Goal: Complete application form

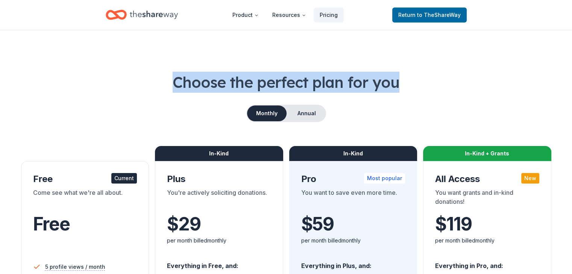
drag, startPoint x: 406, startPoint y: 85, endPoint x: 177, endPoint y: 85, distance: 229.0
click at [177, 85] on h1 "Choose the perfect plan for you" at bounding box center [286, 82] width 536 height 21
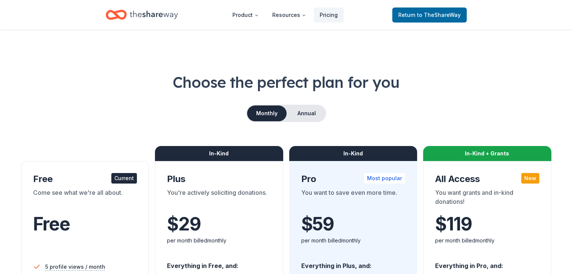
click at [415, 95] on div "Choose the perfect plan for you Monthly Annual Free Current Come see what we're…" at bounding box center [286, 271] width 536 height 398
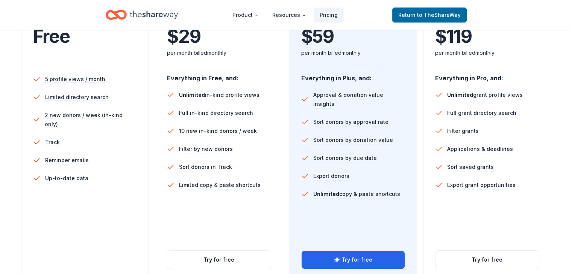
scroll to position [226, 0]
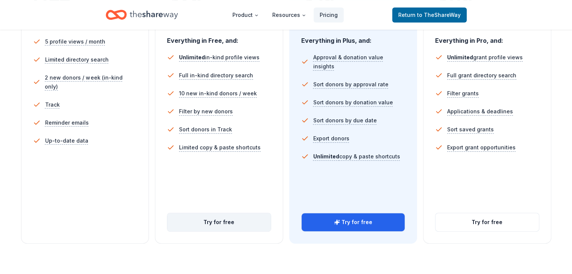
click at [229, 214] on button "Try for free" at bounding box center [218, 223] width 103 height 18
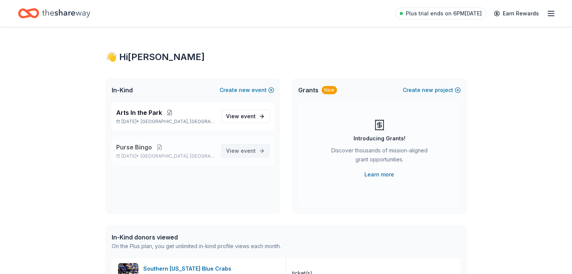
click at [241, 151] on span "View event" at bounding box center [241, 151] width 30 height 9
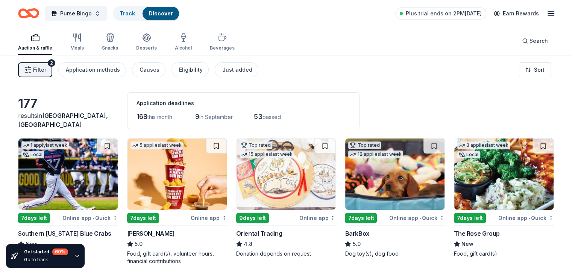
click at [546, 14] on icon "button" at bounding box center [550, 13] width 9 height 9
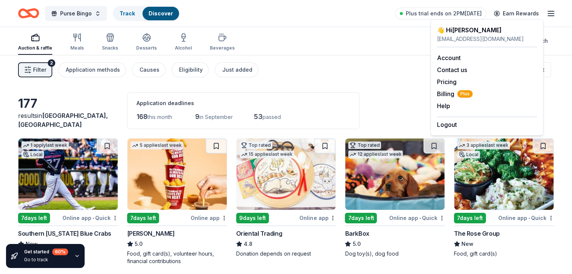
click at [546, 14] on icon "button" at bounding box center [550, 13] width 9 height 9
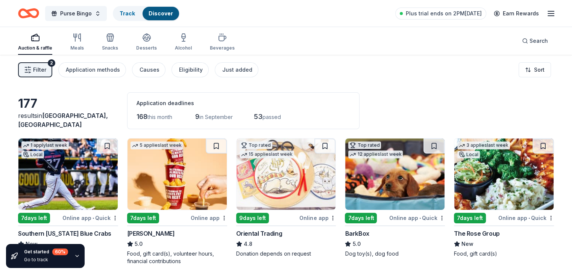
click at [46, 70] on span "Filter" at bounding box center [39, 69] width 13 height 9
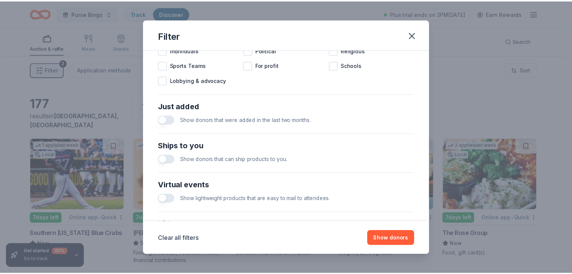
scroll to position [322, 0]
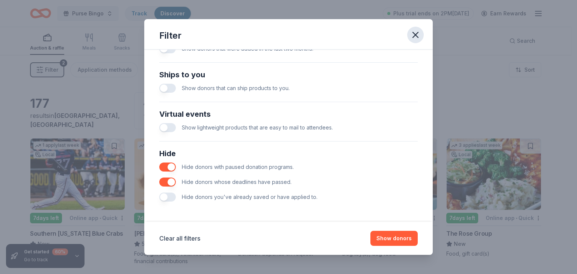
click at [416, 38] on icon "button" at bounding box center [416, 35] width 11 height 11
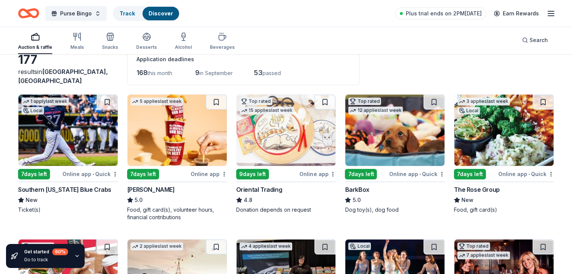
scroll to position [113, 0]
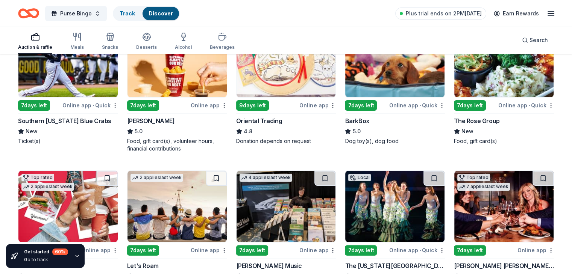
click at [85, 74] on img at bounding box center [67, 61] width 99 height 71
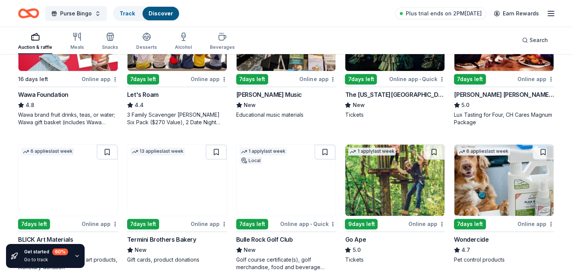
scroll to position [301, 0]
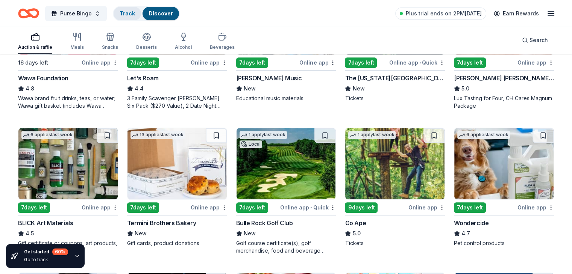
click at [135, 12] on link "Track" at bounding box center [127, 13] width 15 height 6
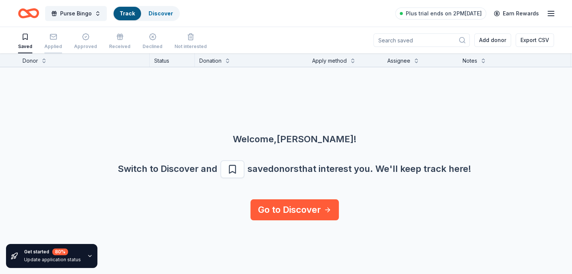
click at [57, 39] on icon "button" at bounding box center [54, 37] width 8 height 8
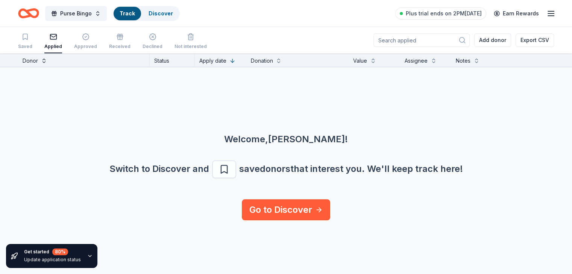
click at [47, 59] on button at bounding box center [44, 60] width 6 height 8
click at [229, 167] on div "Switch to Discover and save donors that interest you. We ' ll keep track here!" at bounding box center [286, 170] width 536 height 18
click at [300, 207] on link "Go to Discover" at bounding box center [286, 210] width 88 height 21
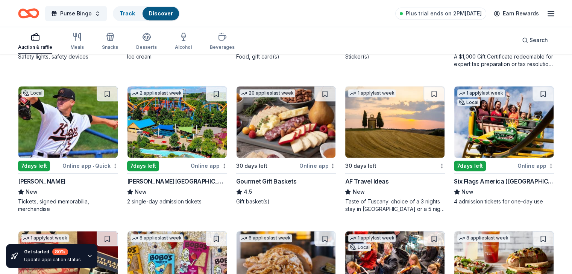
scroll to position [602, 0]
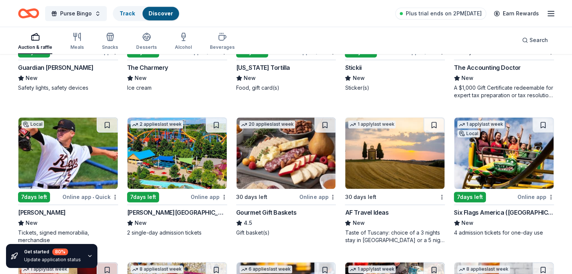
click at [496, 144] on img at bounding box center [503, 153] width 99 height 71
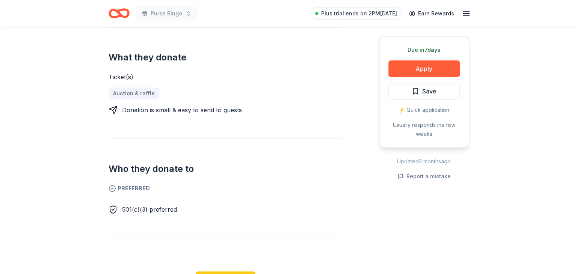
scroll to position [226, 0]
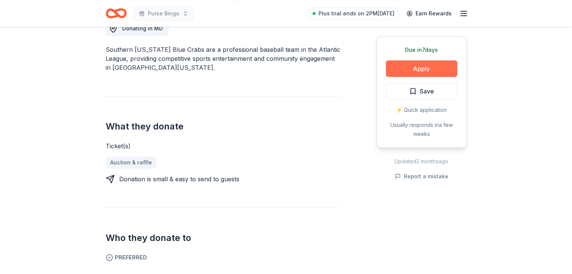
click at [439, 71] on button "Apply" at bounding box center [421, 69] width 71 height 17
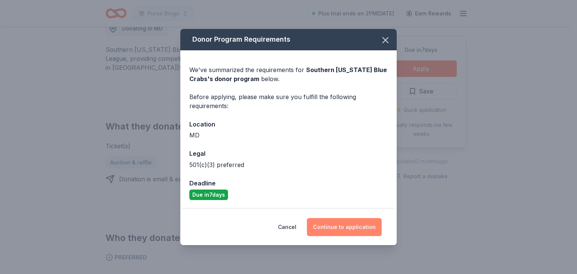
click at [345, 223] on button "Continue to application" at bounding box center [344, 227] width 75 height 18
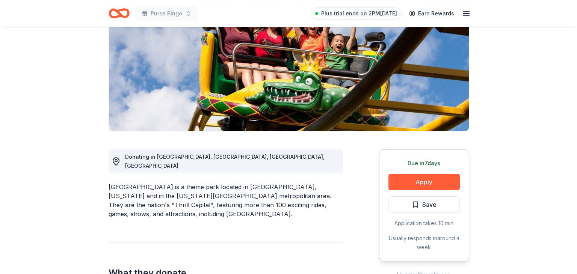
scroll to position [113, 0]
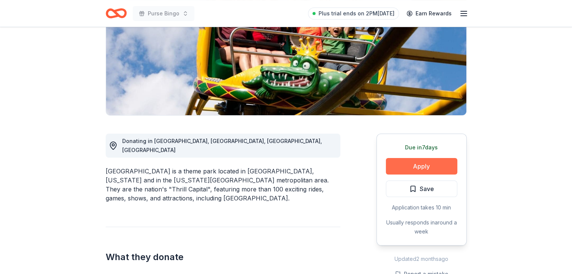
click at [444, 164] on button "Apply" at bounding box center [421, 166] width 71 height 17
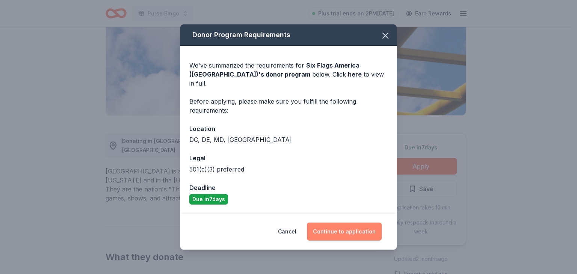
click at [345, 228] on button "Continue to application" at bounding box center [344, 232] width 75 height 18
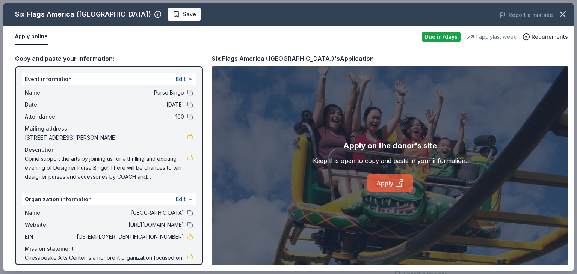
click at [391, 185] on link "Apply" at bounding box center [390, 183] width 45 height 18
click at [173, 15] on span "Save" at bounding box center [185, 14] width 24 height 9
click at [38, 14] on div "Six Flags America (Upper Marlboro)" at bounding box center [83, 14] width 136 height 12
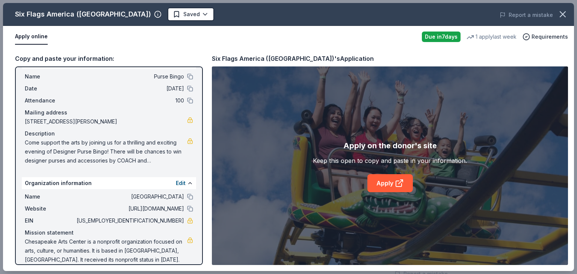
scroll to position [25, 0]
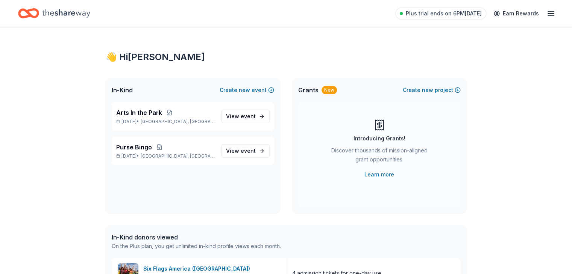
click at [79, 14] on icon "Home" at bounding box center [66, 13] width 48 height 15
click at [239, 153] on span "View event" at bounding box center [241, 151] width 30 height 9
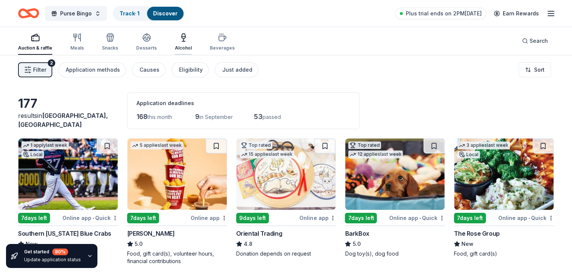
click at [188, 41] on icon "button" at bounding box center [183, 37] width 9 height 9
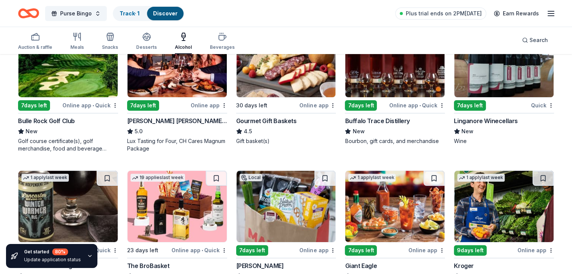
scroll to position [75, 0]
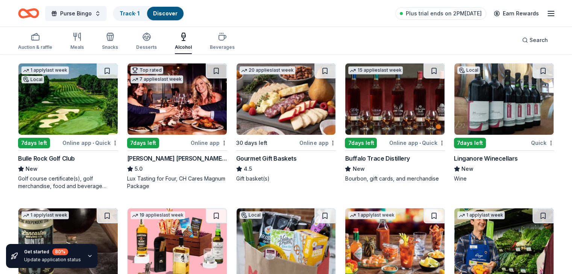
click at [188, 96] on img at bounding box center [176, 99] width 99 height 71
click at [272, 97] on img at bounding box center [285, 99] width 99 height 71
click at [403, 93] on img at bounding box center [394, 99] width 99 height 71
click at [479, 99] on img at bounding box center [503, 99] width 99 height 71
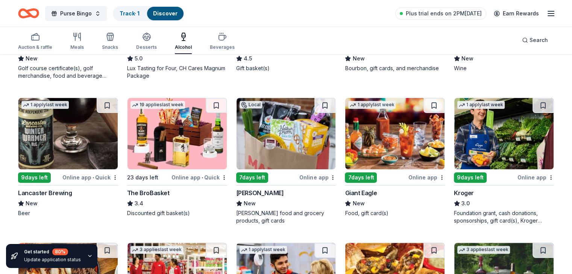
scroll to position [188, 0]
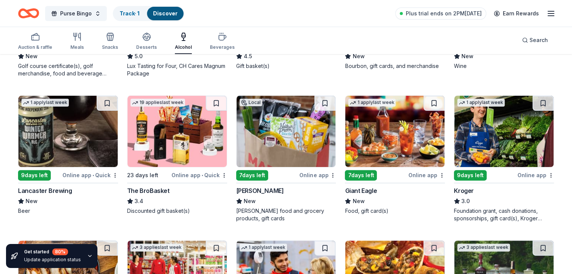
click at [111, 130] on img at bounding box center [67, 131] width 99 height 71
click at [191, 131] on img at bounding box center [176, 131] width 99 height 71
click at [370, 126] on img at bounding box center [394, 131] width 99 height 71
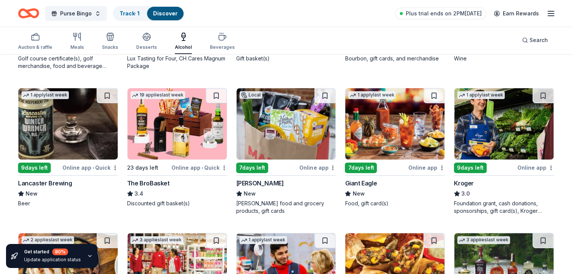
scroll to position [296, 0]
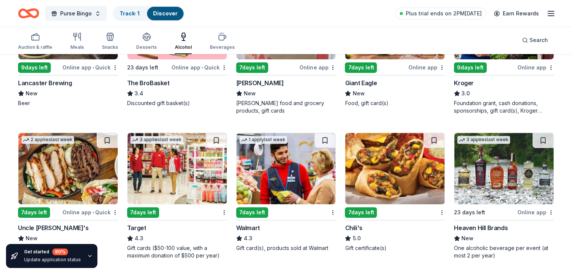
click at [93, 253] on div "Get started 80 % Update application status" at bounding box center [51, 256] width 91 height 24
click at [87, 256] on icon "button" at bounding box center [90, 256] width 6 height 6
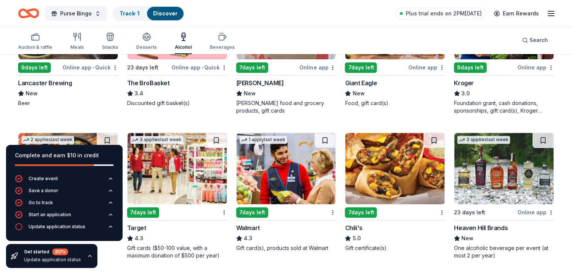
click at [109, 253] on div "Complete and earn $10 in credit Create event Save a donor Go to track Start an …" at bounding box center [64, 206] width 129 height 135
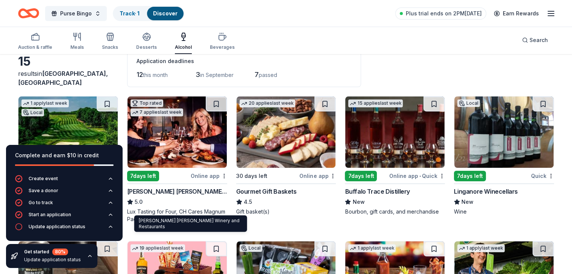
scroll to position [0, 0]
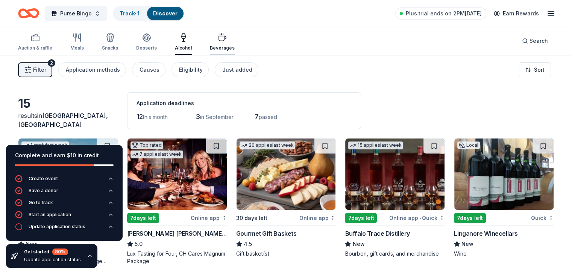
click at [227, 41] on icon "button" at bounding box center [222, 37] width 9 height 9
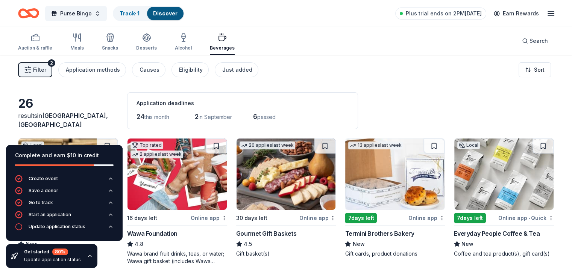
click at [88, 256] on icon "button" at bounding box center [89, 257] width 3 height 2
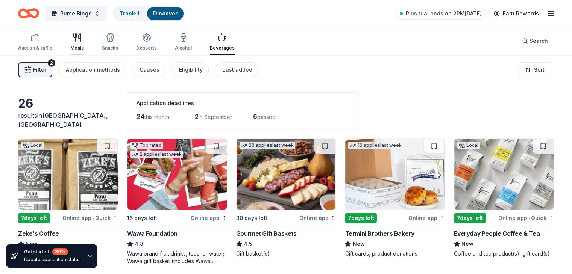
click at [84, 44] on div "Meals" at bounding box center [77, 42] width 14 height 18
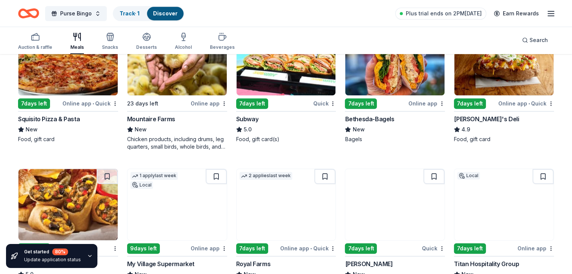
scroll to position [414, 0]
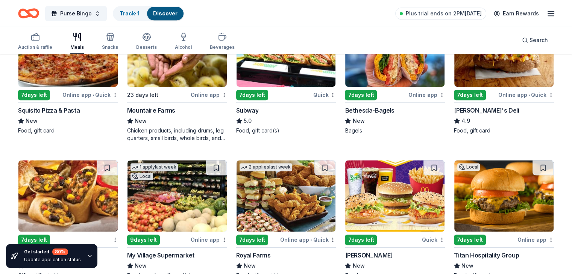
click at [548, 11] on line "button" at bounding box center [551, 11] width 6 height 0
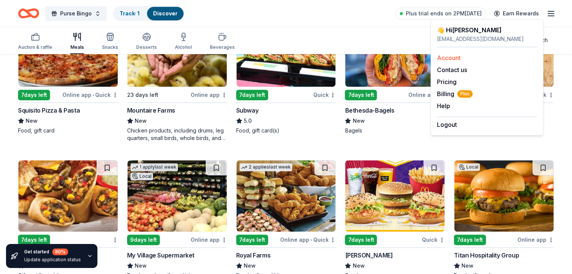
click at [449, 57] on link "Account" at bounding box center [449, 58] width 24 height 8
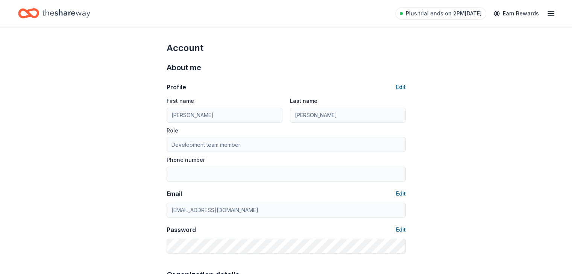
click at [546, 10] on icon "button" at bounding box center [550, 13] width 9 height 9
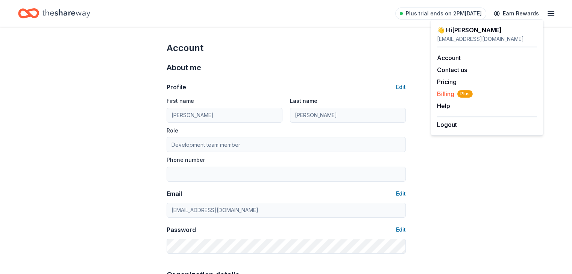
click at [446, 92] on span "Billing Plus" at bounding box center [455, 93] width 36 height 9
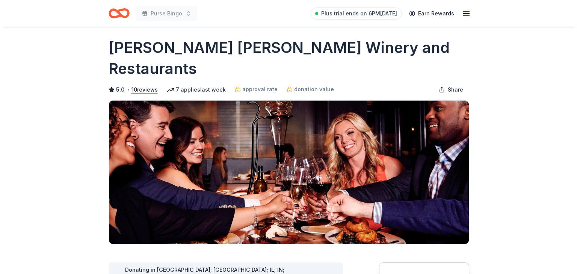
scroll to position [75, 0]
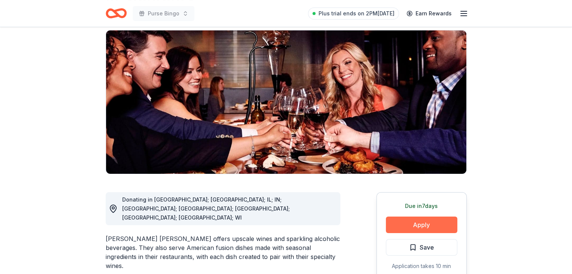
click at [435, 217] on button "Apply" at bounding box center [421, 225] width 71 height 17
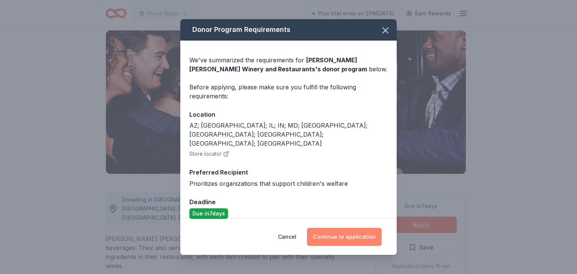
click at [353, 233] on button "Continue to application" at bounding box center [344, 237] width 75 height 18
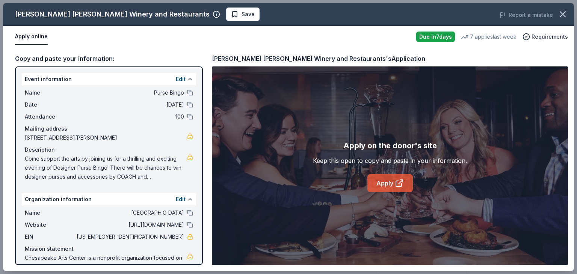
click at [392, 182] on link "Apply" at bounding box center [390, 183] width 45 height 18
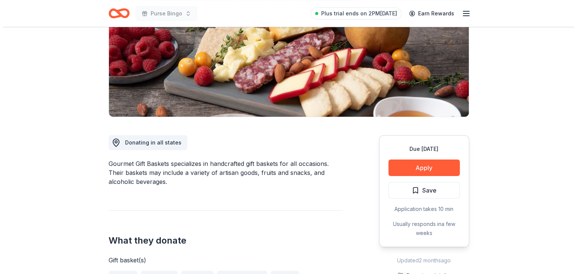
scroll to position [113, 0]
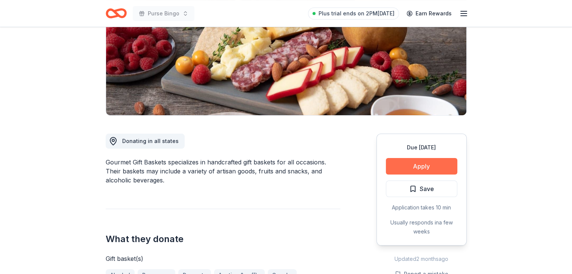
click at [430, 164] on button "Apply" at bounding box center [421, 166] width 71 height 17
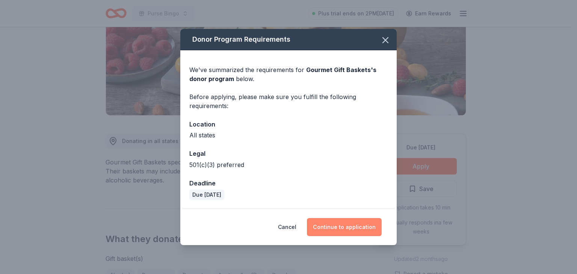
click at [349, 223] on button "Continue to application" at bounding box center [344, 227] width 75 height 18
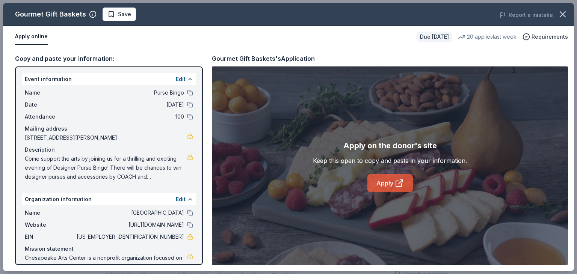
click at [386, 185] on link "Apply" at bounding box center [390, 183] width 45 height 18
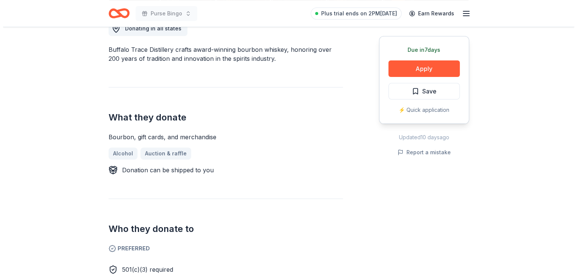
scroll to position [188, 0]
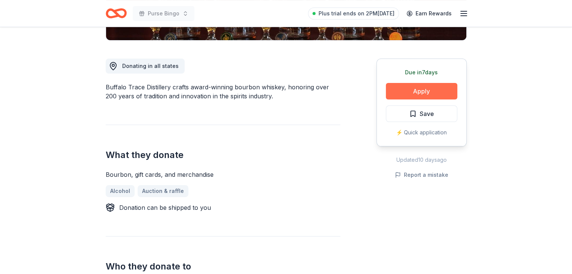
click at [424, 91] on button "Apply" at bounding box center [421, 91] width 71 height 17
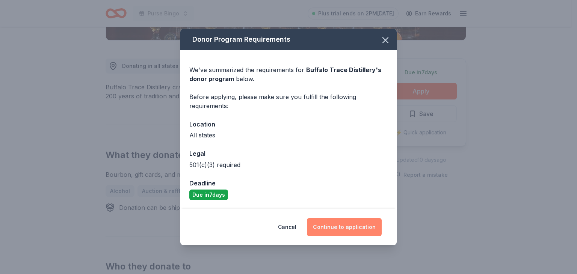
click at [349, 226] on button "Continue to application" at bounding box center [344, 227] width 75 height 18
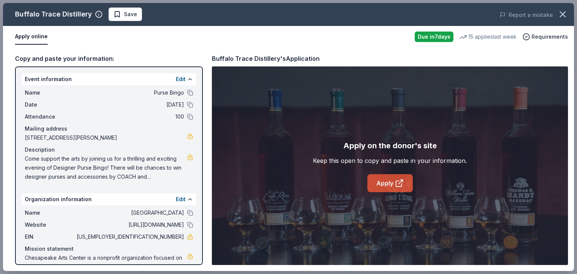
click at [394, 186] on link "Apply" at bounding box center [390, 183] width 45 height 18
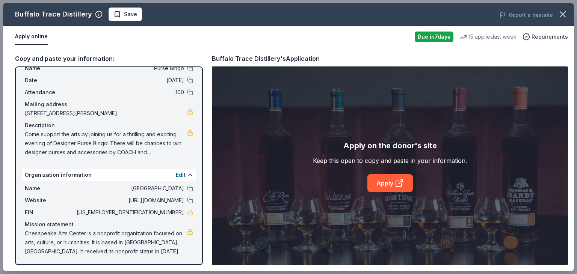
scroll to position [25, 0]
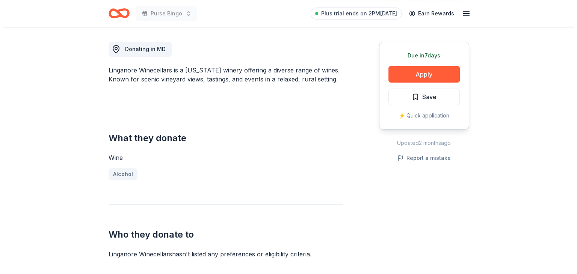
scroll to position [188, 0]
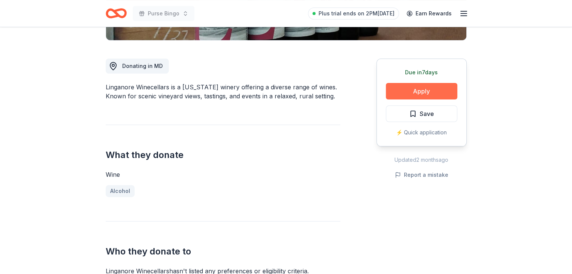
click at [431, 90] on button "Apply" at bounding box center [421, 91] width 71 height 17
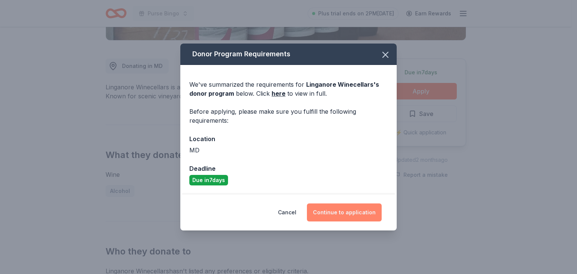
click at [324, 211] on button "Continue to application" at bounding box center [344, 213] width 75 height 18
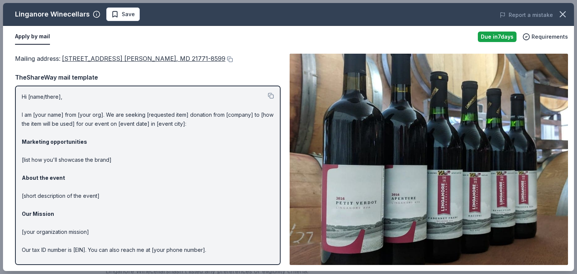
scroll to position [23, 0]
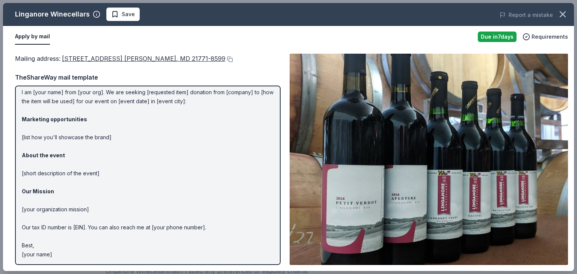
click at [117, 58] on span "13601 Glissans Mill Road, Mt. Airy, MD 21771-8599" at bounding box center [144, 59] width 164 height 8
click at [548, 38] on span "Requirements" at bounding box center [550, 36] width 36 height 9
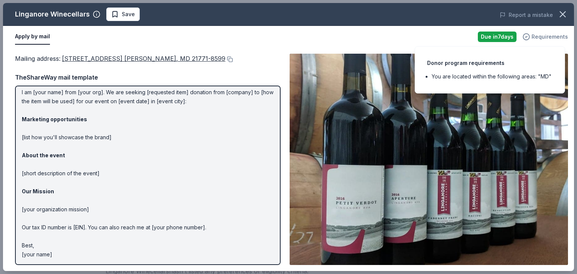
click at [548, 38] on span "Requirements" at bounding box center [550, 36] width 36 height 9
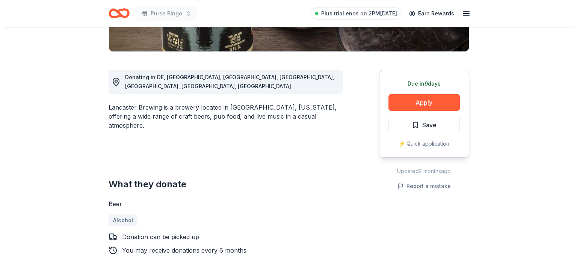
scroll to position [188, 0]
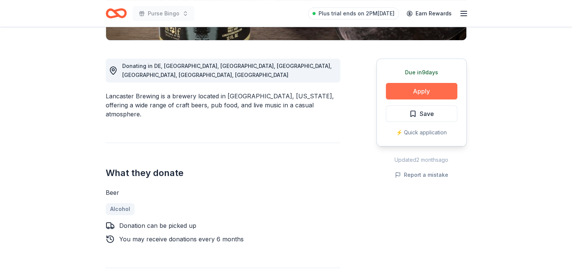
click at [429, 87] on button "Apply" at bounding box center [421, 91] width 71 height 17
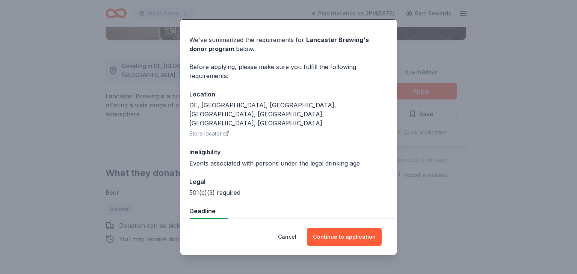
scroll to position [0, 0]
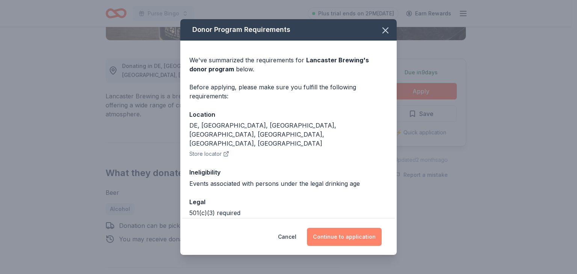
click at [339, 234] on button "Continue to application" at bounding box center [344, 237] width 75 height 18
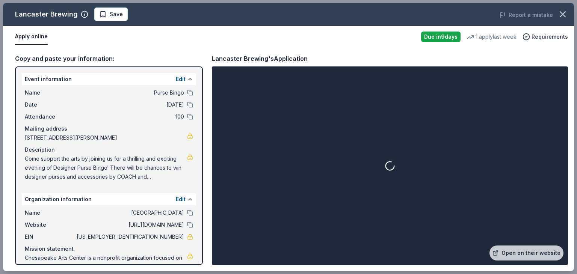
scroll to position [25, 0]
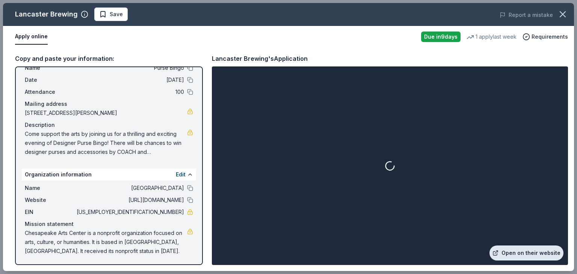
click at [550, 253] on link "Open on their website" at bounding box center [527, 253] width 74 height 15
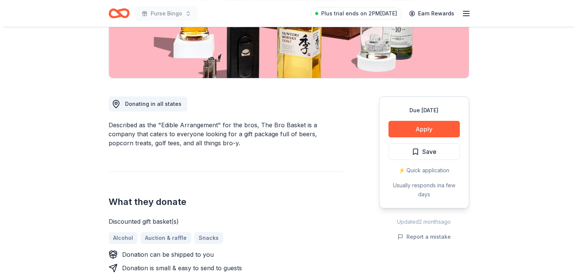
scroll to position [150, 0]
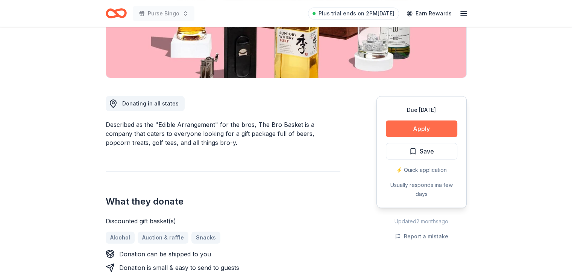
click at [405, 126] on button "Apply" at bounding box center [421, 129] width 71 height 17
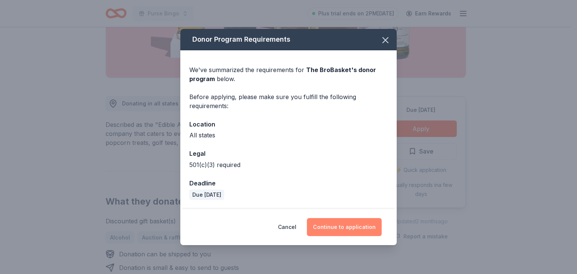
click at [322, 228] on button "Continue to application" at bounding box center [344, 227] width 75 height 18
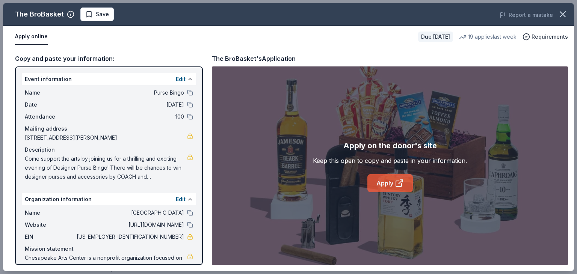
click at [392, 179] on link "Apply" at bounding box center [390, 183] width 45 height 18
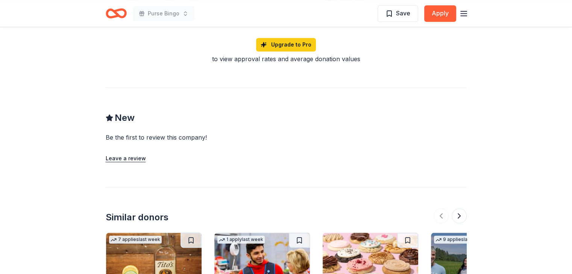
scroll to position [892, 0]
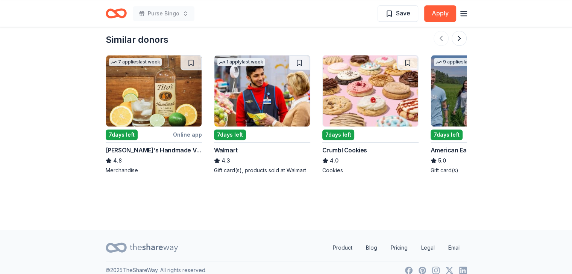
click at [163, 85] on img at bounding box center [153, 90] width 95 height 71
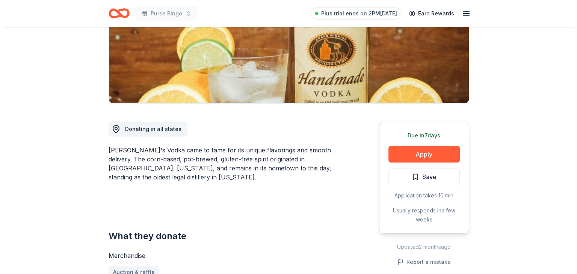
scroll to position [113, 0]
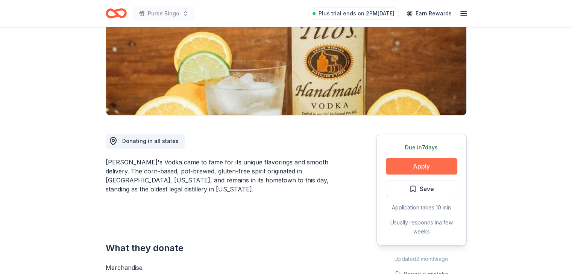
click at [430, 169] on button "Apply" at bounding box center [421, 166] width 71 height 17
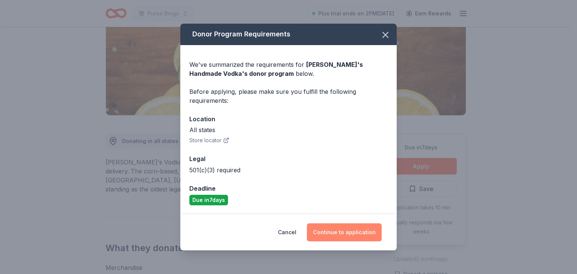
click at [335, 232] on button "Continue to application" at bounding box center [344, 233] width 75 height 18
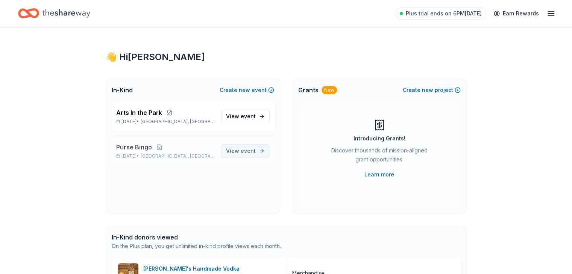
click at [233, 149] on span "View event" at bounding box center [241, 151] width 30 height 9
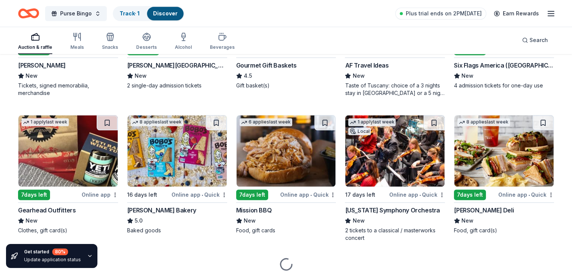
scroll to position [776, 0]
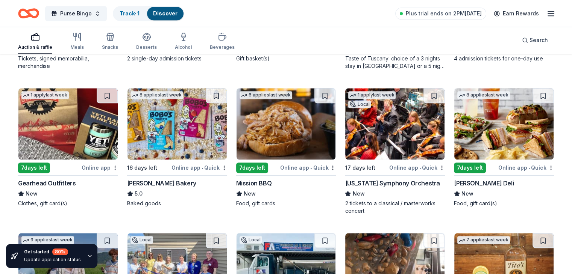
click at [284, 120] on img at bounding box center [285, 123] width 99 height 71
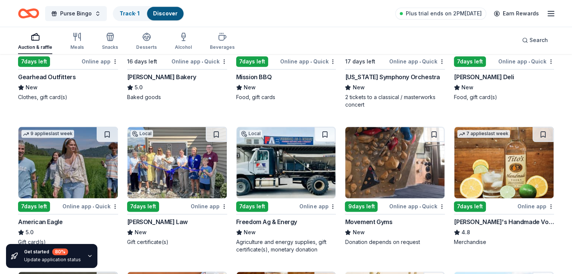
scroll to position [926, 0]
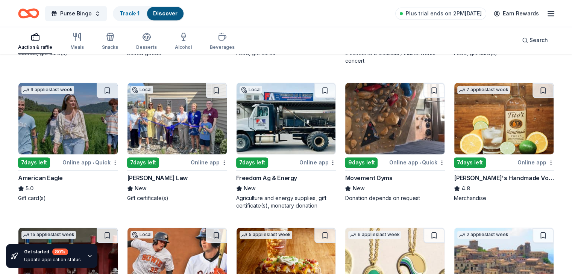
click at [186, 133] on img at bounding box center [176, 118] width 99 height 71
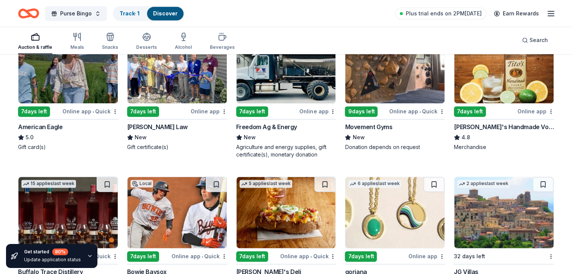
scroll to position [1015, 0]
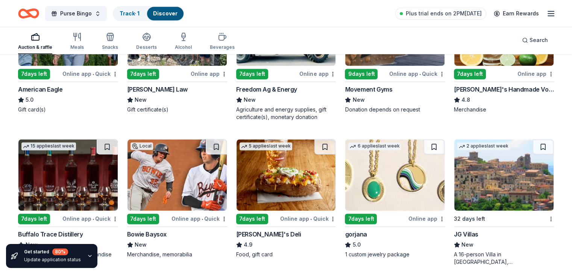
click at [510, 189] on img at bounding box center [503, 174] width 99 height 71
click at [105, 14] on button "Purse Bingo" at bounding box center [76, 13] width 62 height 15
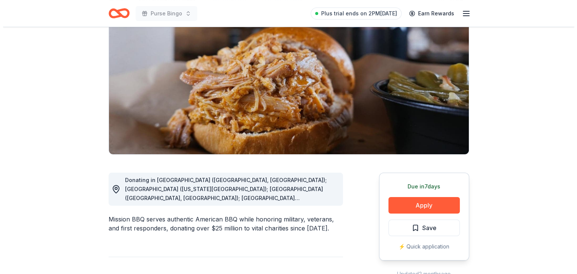
scroll to position [75, 0]
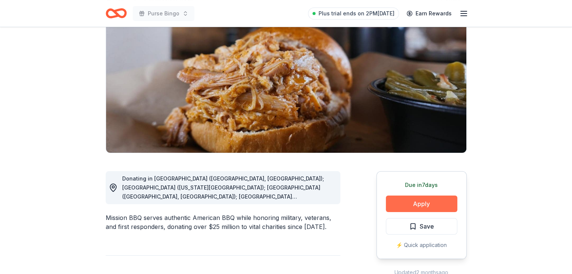
click at [407, 207] on button "Apply" at bounding box center [421, 204] width 71 height 17
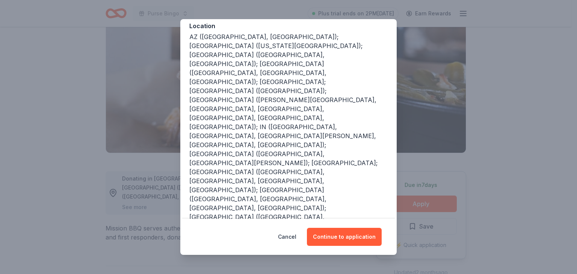
scroll to position [51, 0]
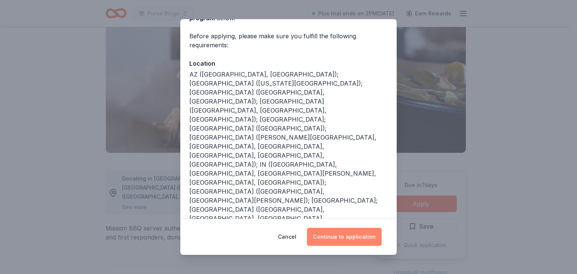
click at [351, 244] on button "Continue to application" at bounding box center [344, 237] width 75 height 18
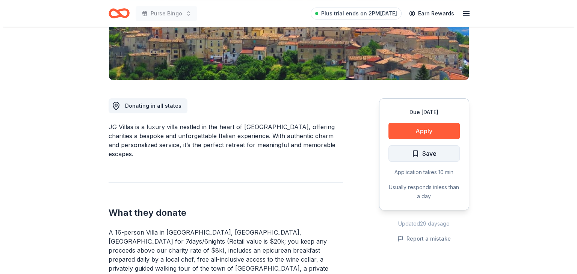
scroll to position [150, 0]
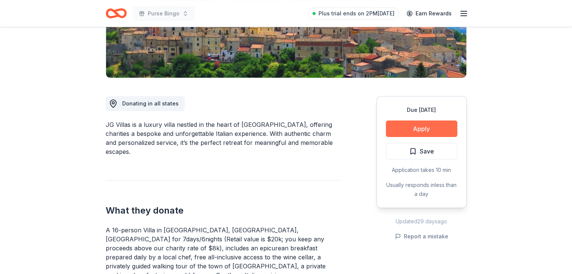
click at [426, 129] on button "Apply" at bounding box center [421, 129] width 71 height 17
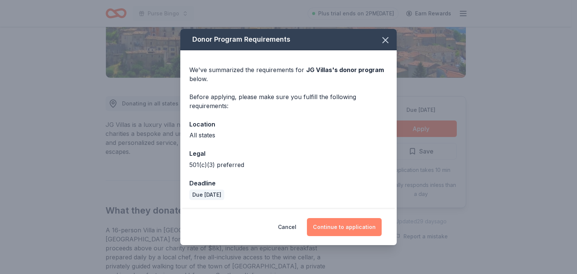
click at [332, 229] on button "Continue to application" at bounding box center [344, 227] width 75 height 18
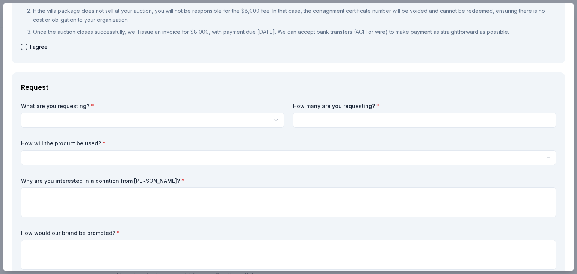
scroll to position [0, 0]
click at [253, 116] on html "Purse Bingo Plus trial ends on 2PM, 8/20 Earn Rewards Due in 32 days Share JG V…" at bounding box center [288, 137] width 577 height 274
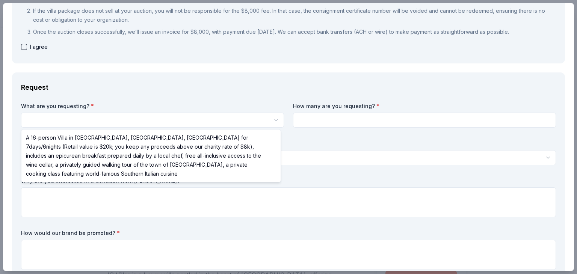
select select "A 16-person Villa in Altomonte, Calabria, Italy for 7days/6nights (Retail value…"
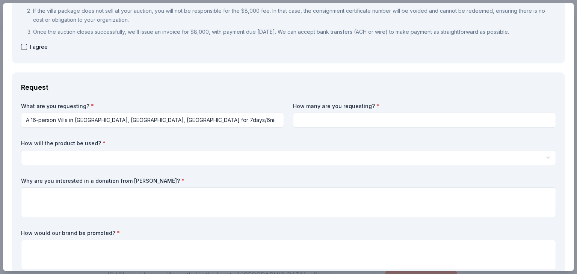
click at [325, 118] on input at bounding box center [424, 120] width 263 height 15
type input "1"
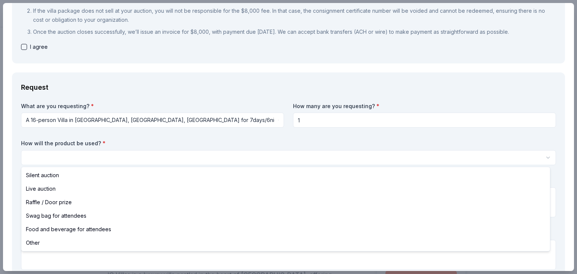
click at [106, 153] on html "Purse Bingo Save Apply Due in 32 days Share JG Villas New 2 applies last week a…" at bounding box center [288, 137] width 577 height 274
select select "raffleDoorPrize"
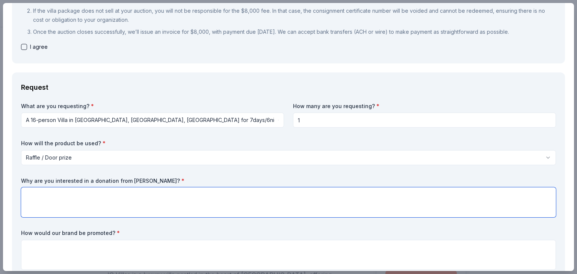
click at [82, 201] on textarea at bounding box center [288, 203] width 535 height 30
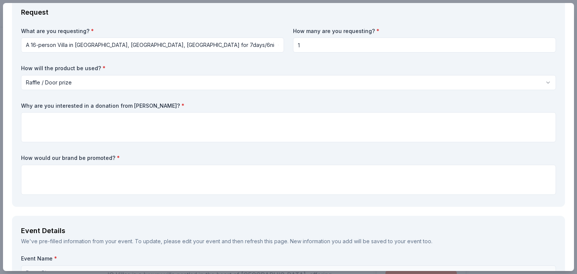
drag, startPoint x: 152, startPoint y: 108, endPoint x: 98, endPoint y: 104, distance: 53.9
click at [98, 104] on label "Why are you interested in a donation from JG Villas? *" at bounding box center [288, 106] width 535 height 8
drag, startPoint x: 20, startPoint y: 104, endPoint x: 64, endPoint y: 105, distance: 44.4
click at [63, 105] on div "Request What are you requesting? * A 16-person Villa in Altomonte, Calabria, It…" at bounding box center [288, 102] width 553 height 210
drag, startPoint x: 164, startPoint y: 108, endPoint x: 73, endPoint y: 98, distance: 91.5
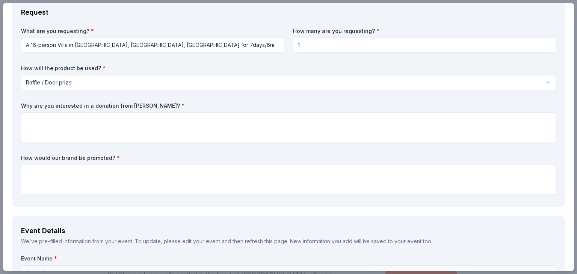
click at [73, 98] on div "What are you requesting? * A 16-person Villa in Altomonte, Calabria, Italy for …" at bounding box center [288, 112] width 535 height 171
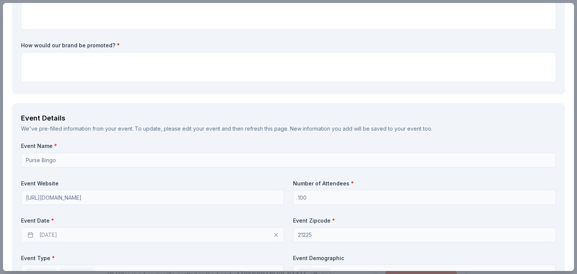
scroll to position [376, 0]
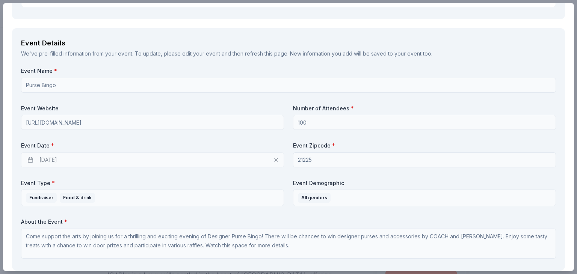
click at [93, 161] on div "09/18/2025" at bounding box center [152, 160] width 263 height 15
click at [39, 160] on div "09/18/2025" at bounding box center [152, 160] width 263 height 15
click at [126, 163] on div "09/18/2025" at bounding box center [152, 160] width 263 height 15
click at [272, 162] on div "09/18/2025" at bounding box center [152, 160] width 263 height 15
click at [273, 161] on div "09/18/2025" at bounding box center [152, 160] width 263 height 15
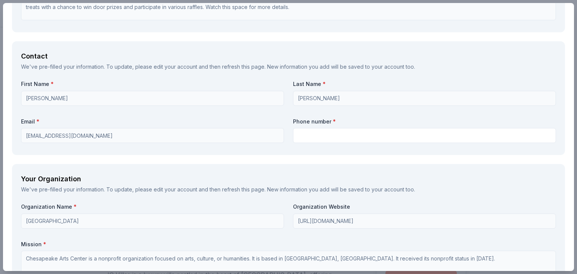
scroll to position [608, 0]
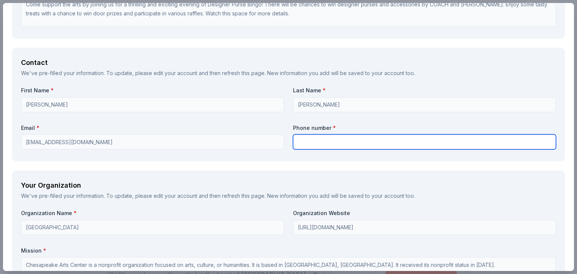
click at [322, 145] on input "text" at bounding box center [424, 142] width 263 height 15
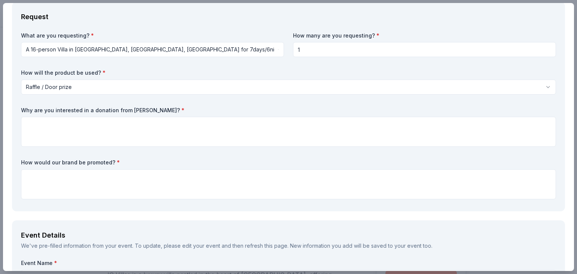
scroll to position [184, 0]
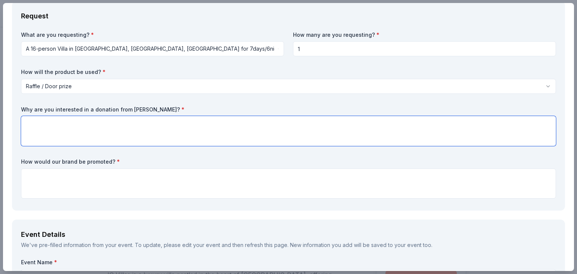
click at [65, 119] on textarea at bounding box center [288, 131] width 535 height 30
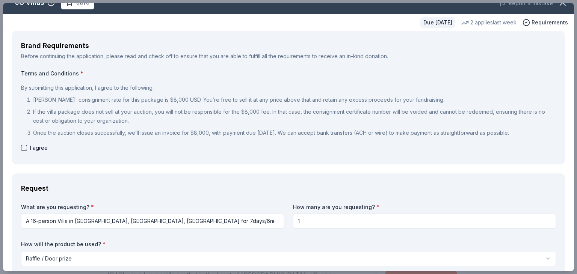
scroll to position [0, 0]
